Goal: Find specific page/section: Find specific page/section

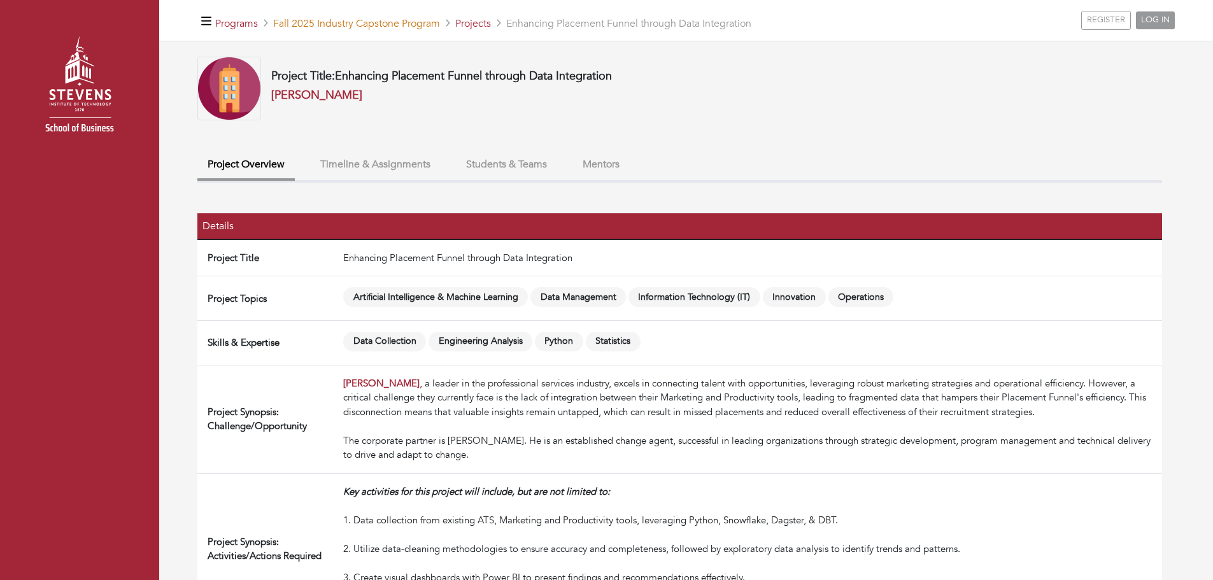
click at [337, 27] on link "Fall 2025 Industry Capstone Program" at bounding box center [356, 24] width 167 height 14
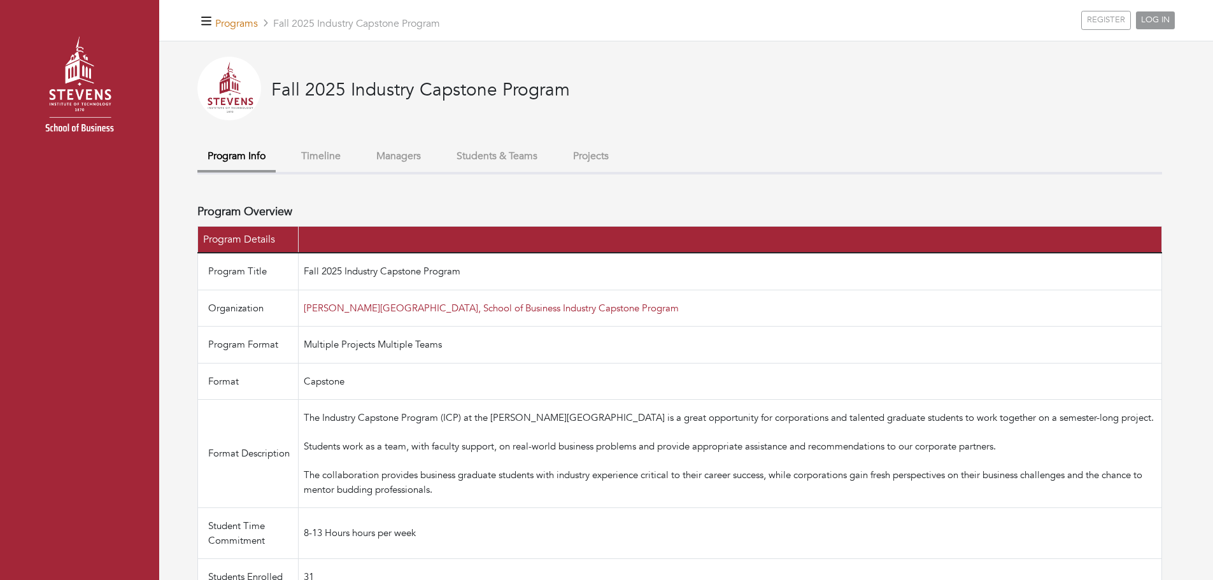
click at [241, 25] on link "Programs" at bounding box center [236, 24] width 43 height 14
